Goal: Find contact information: Find contact information

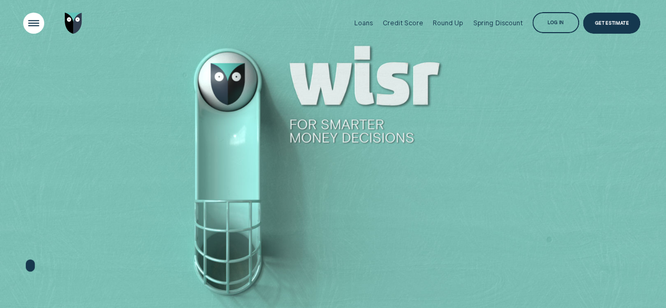
click at [29, 18] on div "Open Menu" at bounding box center [33, 23] width 30 height 30
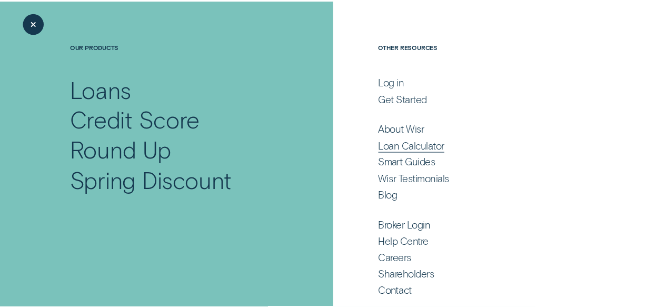
scroll to position [58, 0]
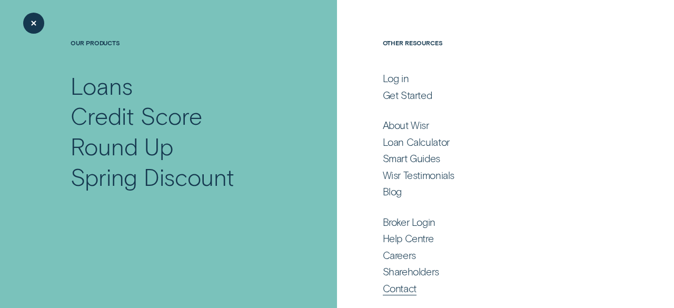
click at [402, 286] on div "Contact" at bounding box center [400, 288] width 34 height 13
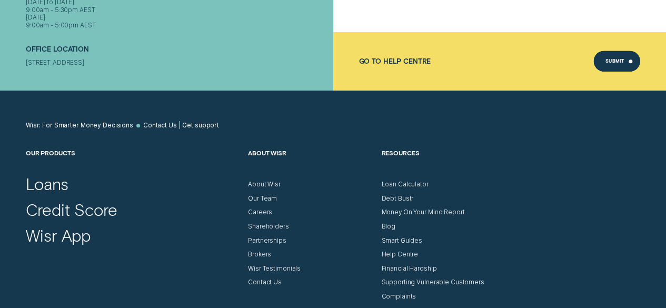
scroll to position [526, 0]
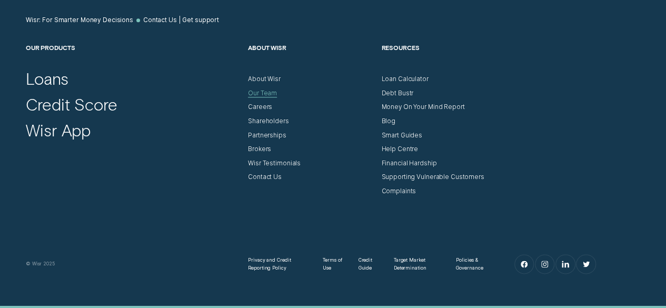
click at [261, 91] on div "Our Team" at bounding box center [262, 93] width 29 height 8
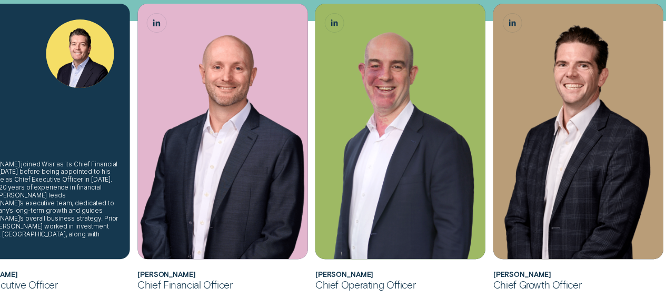
scroll to position [316, 0]
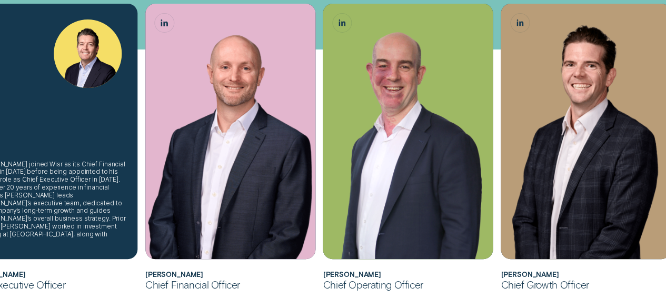
scroll to position [211, 0]
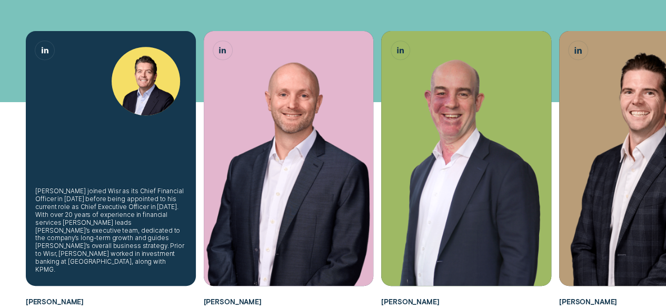
click at [69, 227] on div "Andrew joined Wisr as its Chief Financial Officer in 2017 before being appointe…" at bounding box center [110, 230] width 151 height 86
click at [42, 54] on link "Andrew Goodwin, Chief Executive Officer LinkedIn button" at bounding box center [44, 50] width 19 height 19
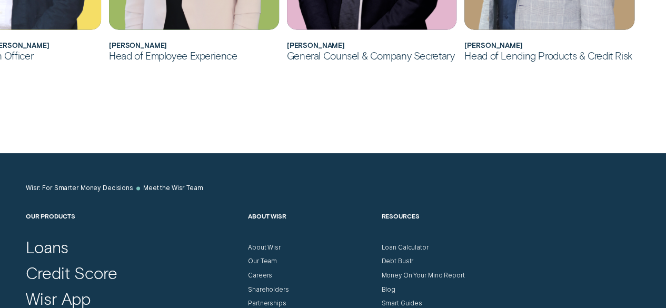
scroll to position [895, 0]
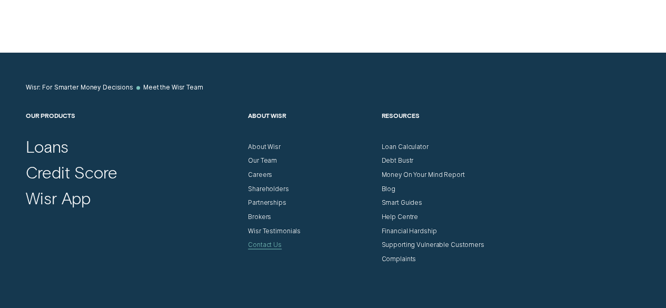
click at [263, 243] on div "Contact Us" at bounding box center [265, 245] width 34 height 8
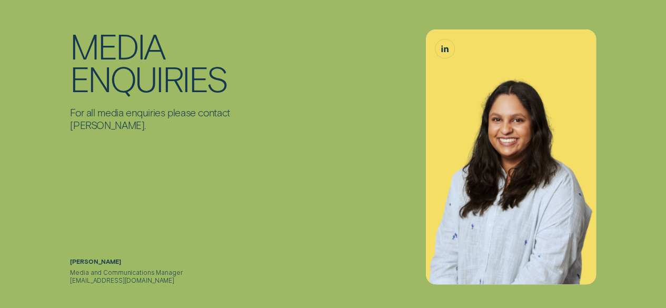
scroll to position [4157, 0]
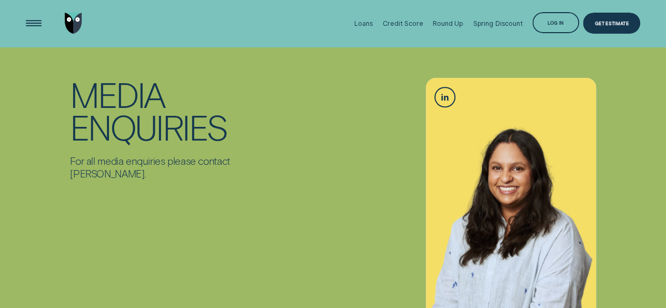
click at [440, 99] on link "LinkedIn" at bounding box center [444, 97] width 19 height 19
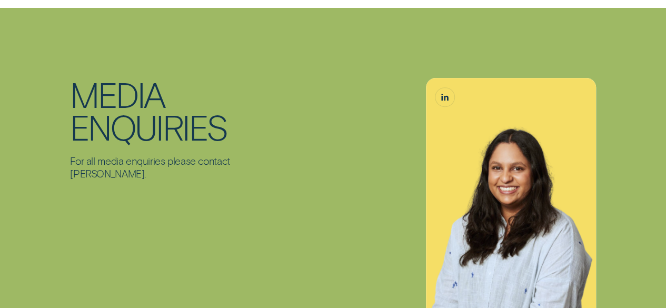
scroll to position [4315, 0]
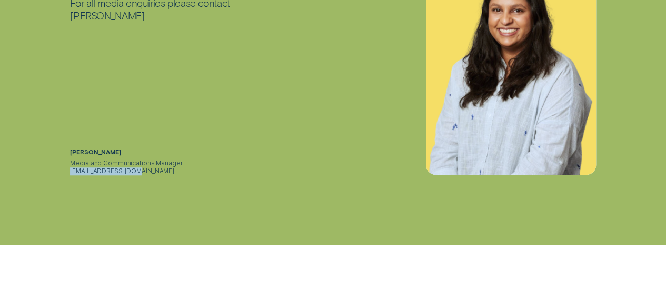
drag, startPoint x: 66, startPoint y: 168, endPoint x: 140, endPoint y: 173, distance: 74.4
click at [140, 173] on div "Media Enquiries For all media enquiries please contact Anjani Shyam. Anjani Shy…" at bounding box center [155, 47] width 178 height 255
copy link "a.shyam@wisr.com.au"
